Goal: Transaction & Acquisition: Purchase product/service

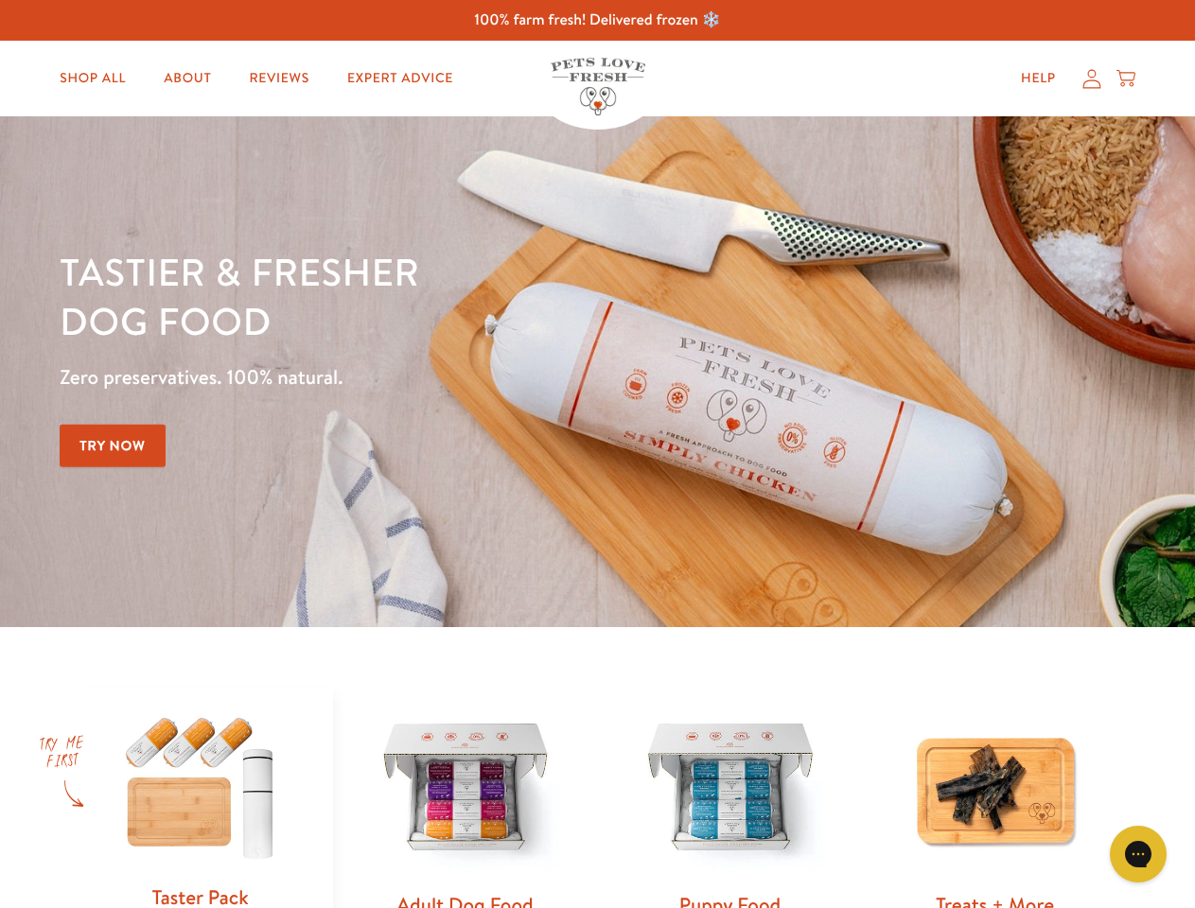
click at [597, 454] on div "Tastier & fresher dog food Zero preservatives. 100% natural. Try Now" at bounding box center [418, 372] width 717 height 250
click at [1138, 855] on icon "Gorgias live chat" at bounding box center [1138, 854] width 18 height 18
